Goal: Information Seeking & Learning: Learn about a topic

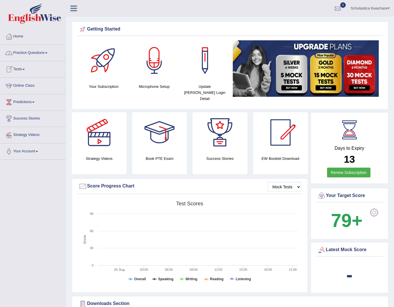
click at [48, 53] on link "Practice Questions" at bounding box center [33, 52] width 66 height 14
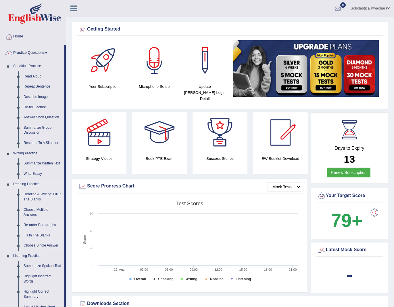
click at [45, 224] on link "Re-order Paragraphs" at bounding box center [42, 225] width 43 height 10
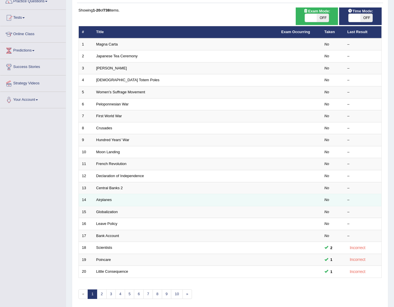
scroll to position [74, 0]
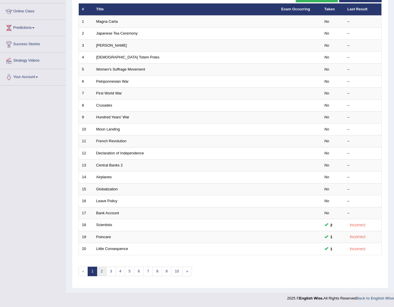
click at [99, 271] on link "2" at bounding box center [101, 270] width 9 height 9
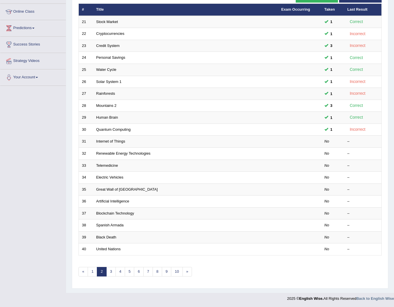
scroll to position [74, 0]
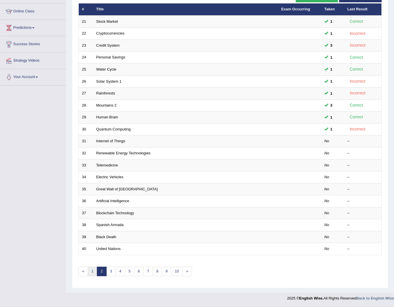
click at [93, 275] on link "1" at bounding box center [92, 270] width 9 height 9
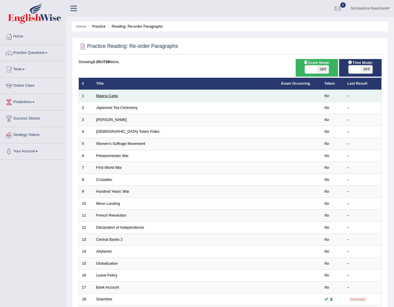
click at [109, 95] on link "Magna Carta" at bounding box center [107, 95] width 22 height 4
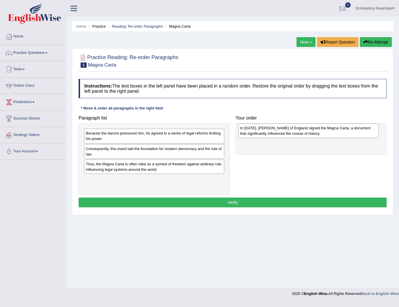
drag, startPoint x: 119, startPoint y: 151, endPoint x: 273, endPoint y: 130, distance: 155.5
click at [273, 130] on div "In [DATE], [PERSON_NAME] of England signed the Magna Carta, a document that sig…" at bounding box center [308, 130] width 140 height 14
drag, startPoint x: 139, startPoint y: 139, endPoint x: 191, endPoint y: 140, distance: 51.8
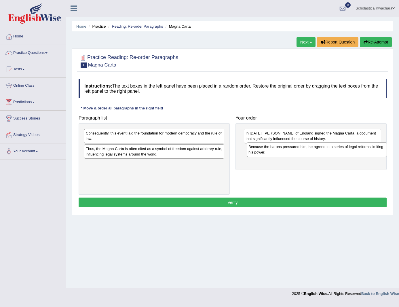
drag, startPoint x: 125, startPoint y: 137, endPoint x: 287, endPoint y: 150, distance: 163.0
click at [287, 150] on div "Because the barons pressured him, he agreed to a series of legal reforms limiti…" at bounding box center [316, 149] width 140 height 14
